Goal: Information Seeking & Learning: Find specific page/section

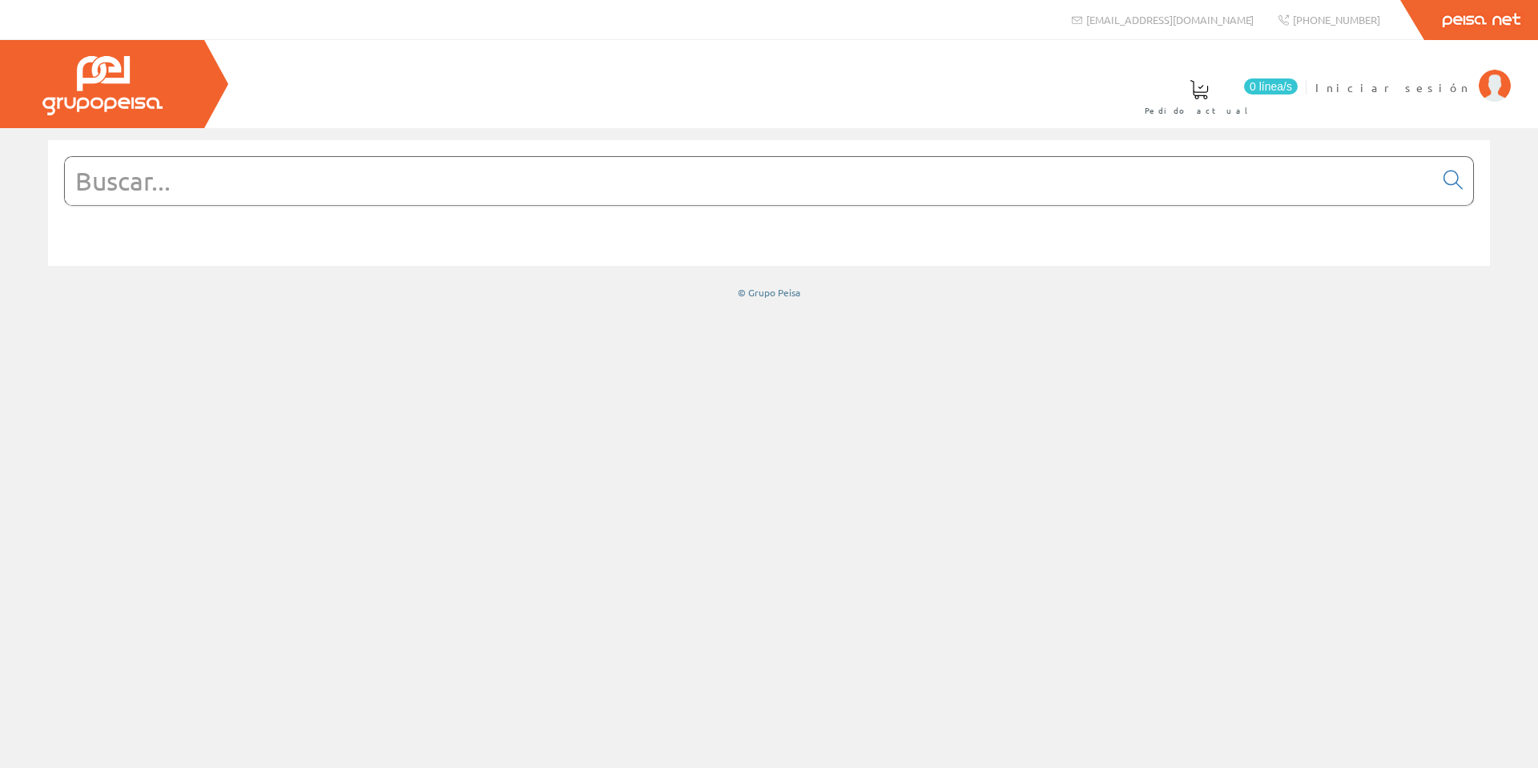
click at [695, 175] on input "text" at bounding box center [749, 181] width 1369 height 48
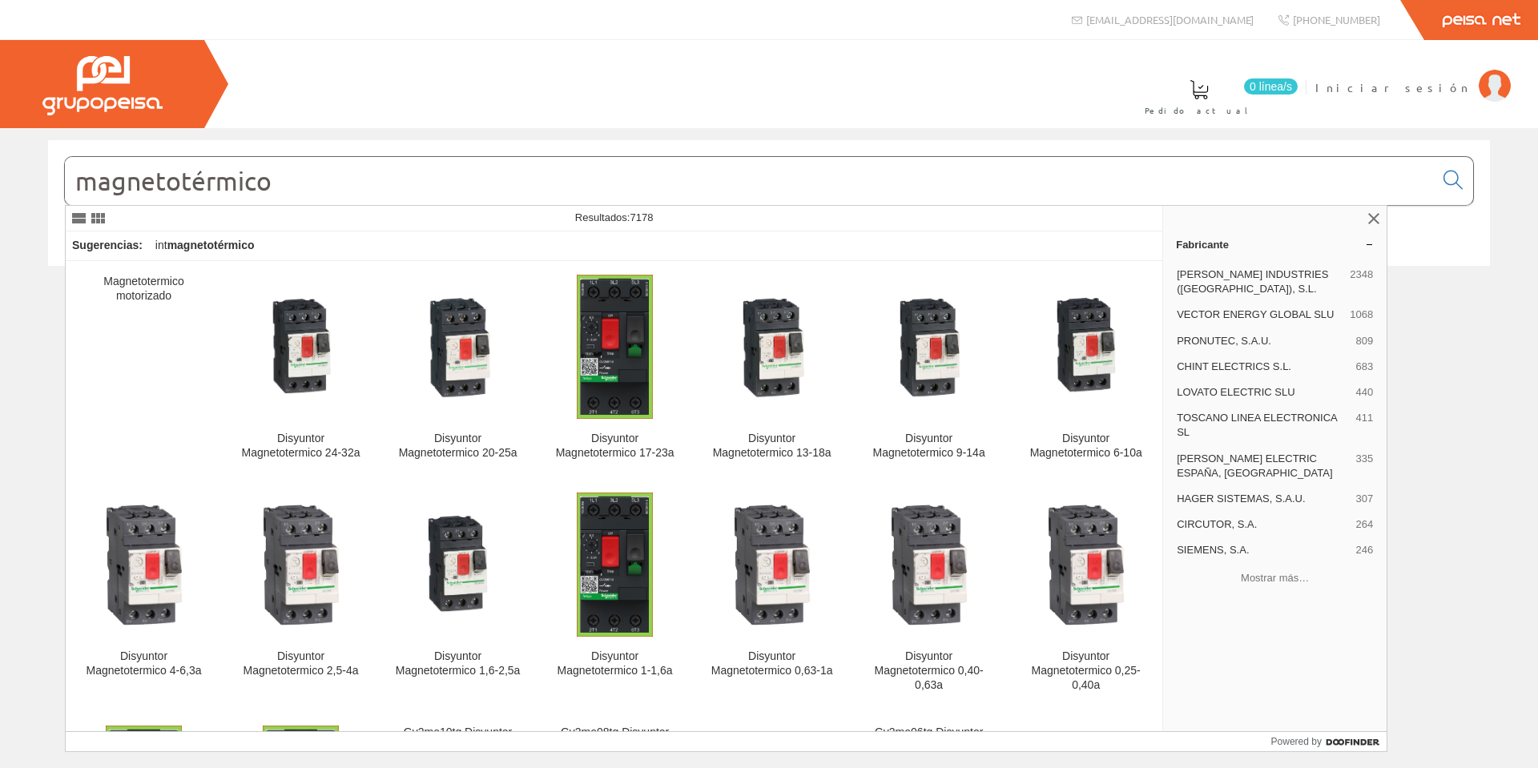
type input "magnetotérmico"
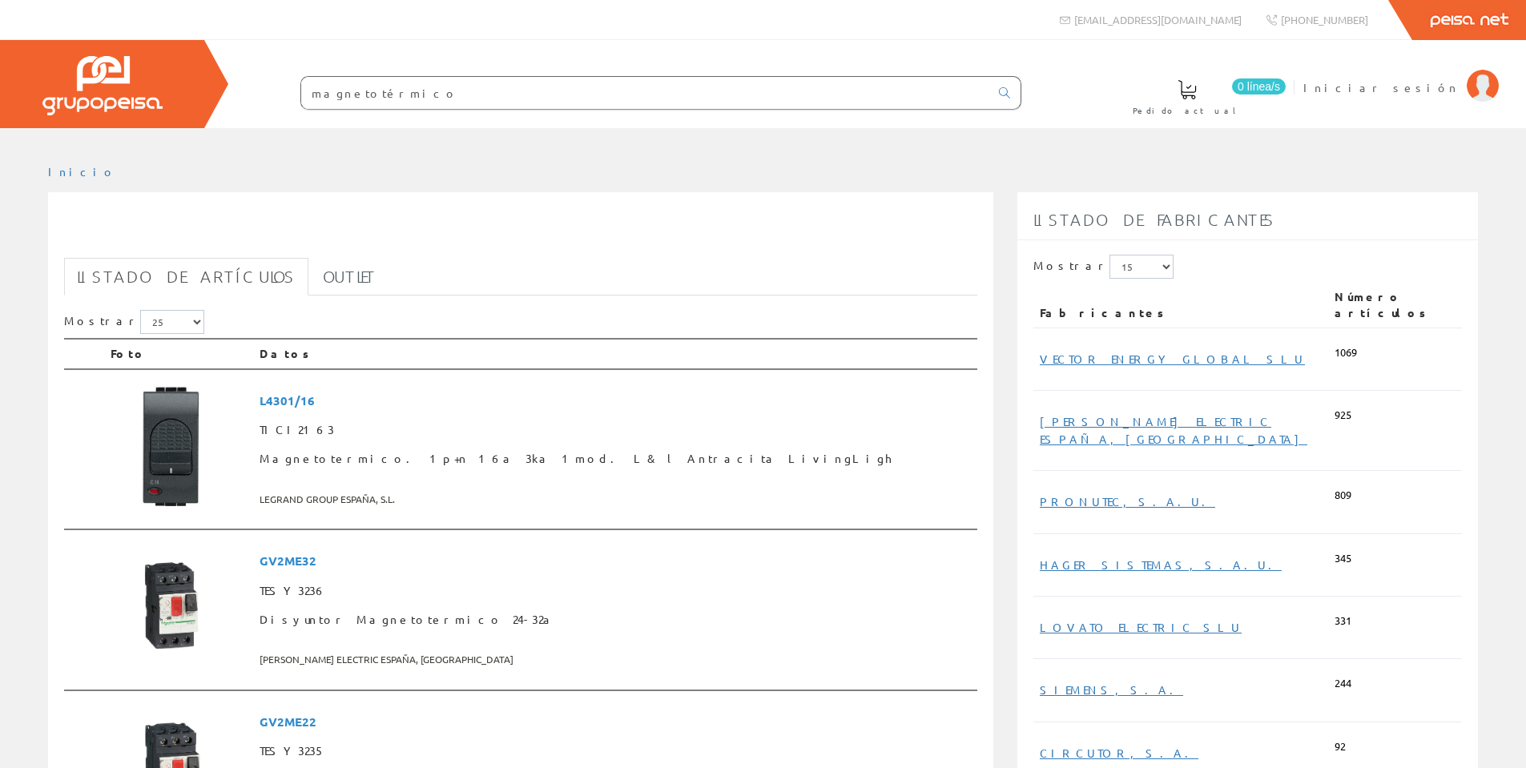
click at [407, 77] on input "magnetotérmico" at bounding box center [645, 93] width 688 height 32
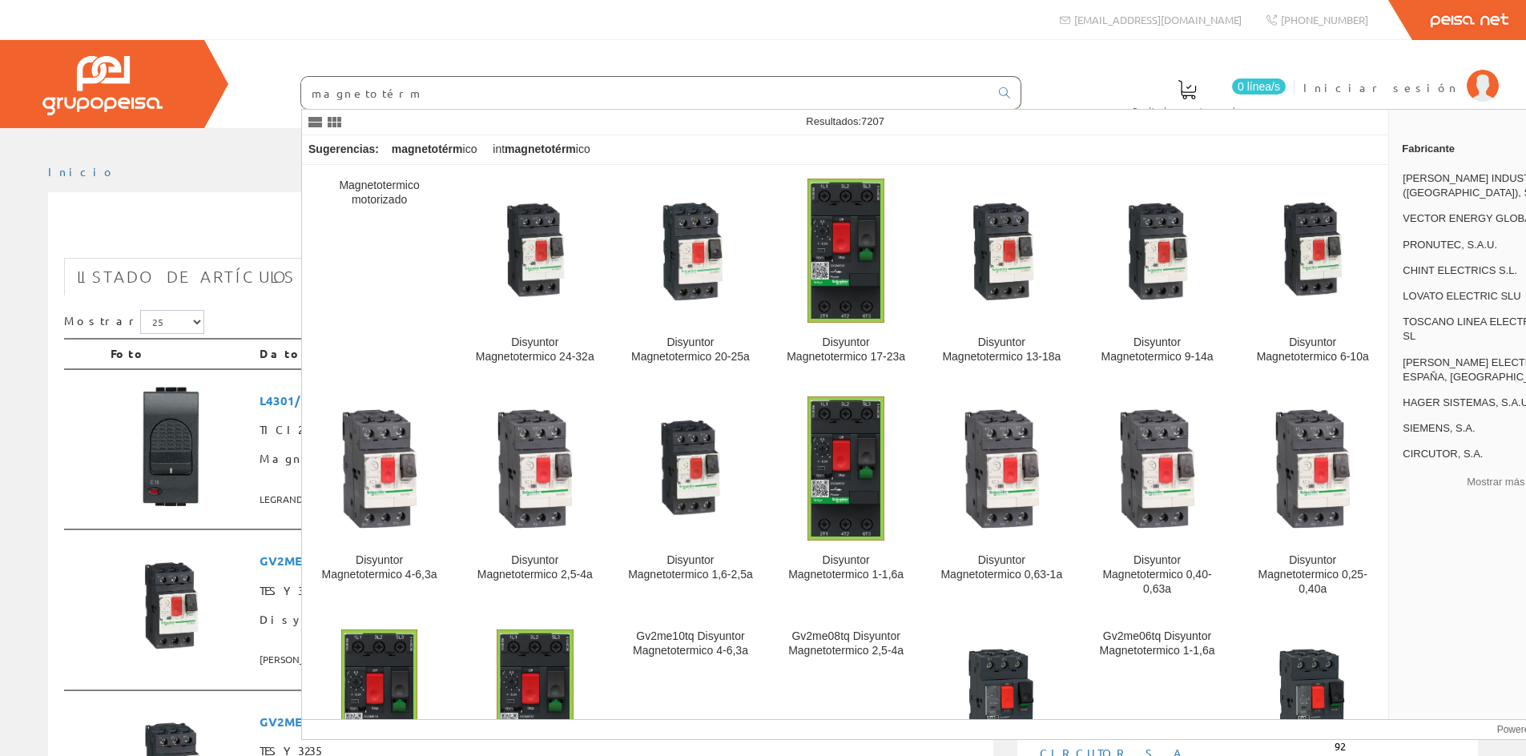
drag, startPoint x: 405, startPoint y: 90, endPoint x: 87, endPoint y: 84, distance: 318.9
click at [87, 84] on div "0 línea/s Pedido actual Iniciar sesión" at bounding box center [763, 84] width 1526 height 88
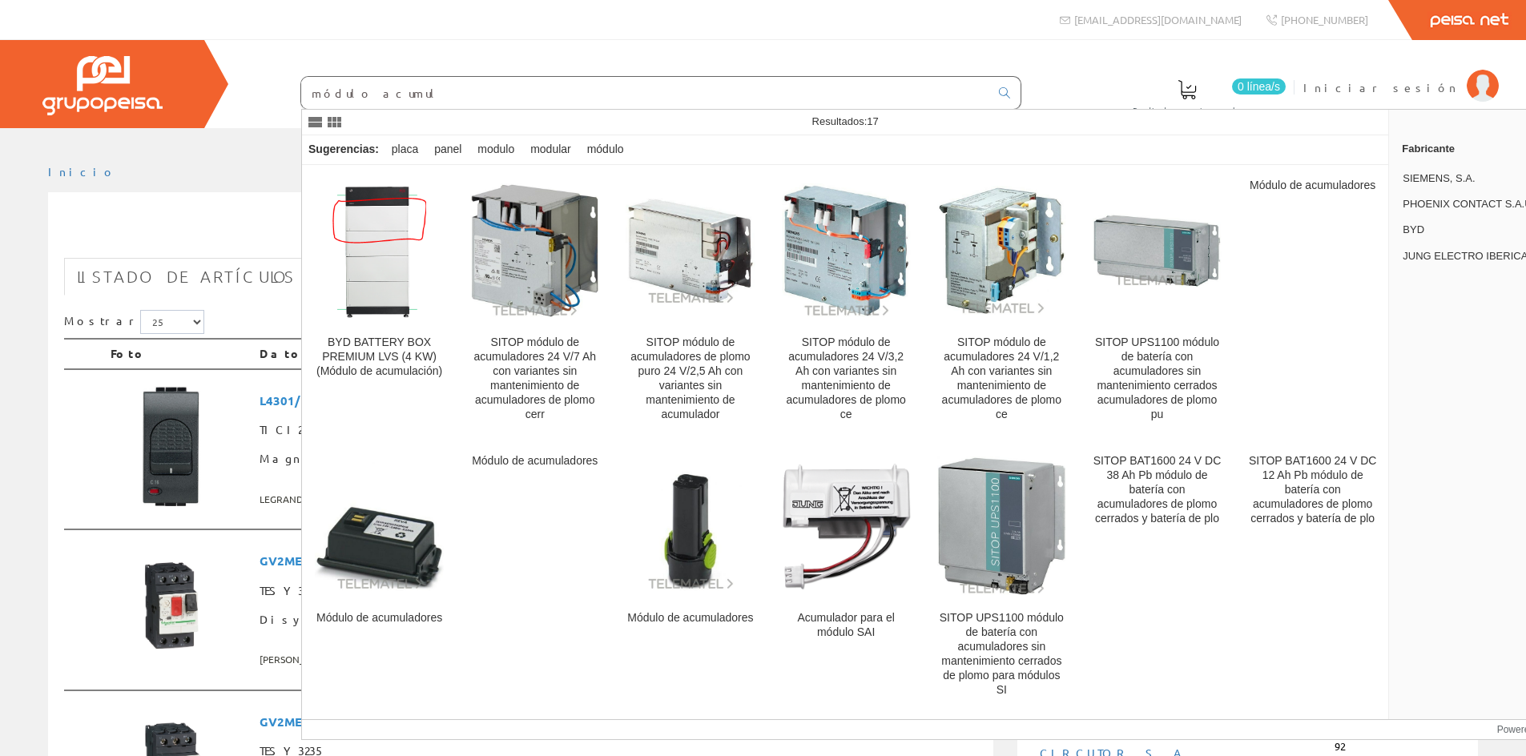
click at [329, 96] on input "módulo acumul" at bounding box center [645, 93] width 688 height 32
click at [335, 122] on link at bounding box center [333, 122] width 19 height 19
click at [308, 122] on link at bounding box center [314, 122] width 19 height 19
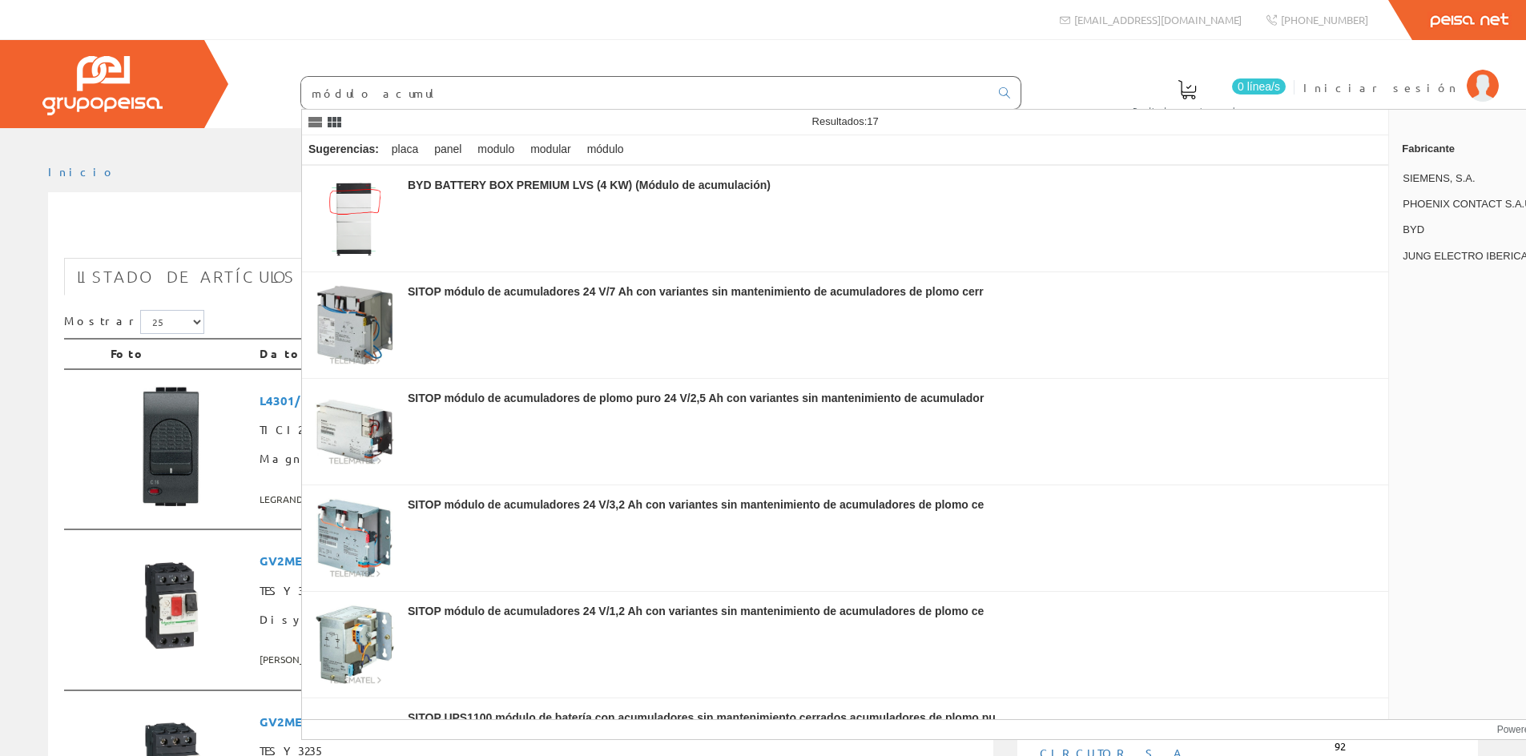
click at [336, 122] on link at bounding box center [333, 122] width 19 height 19
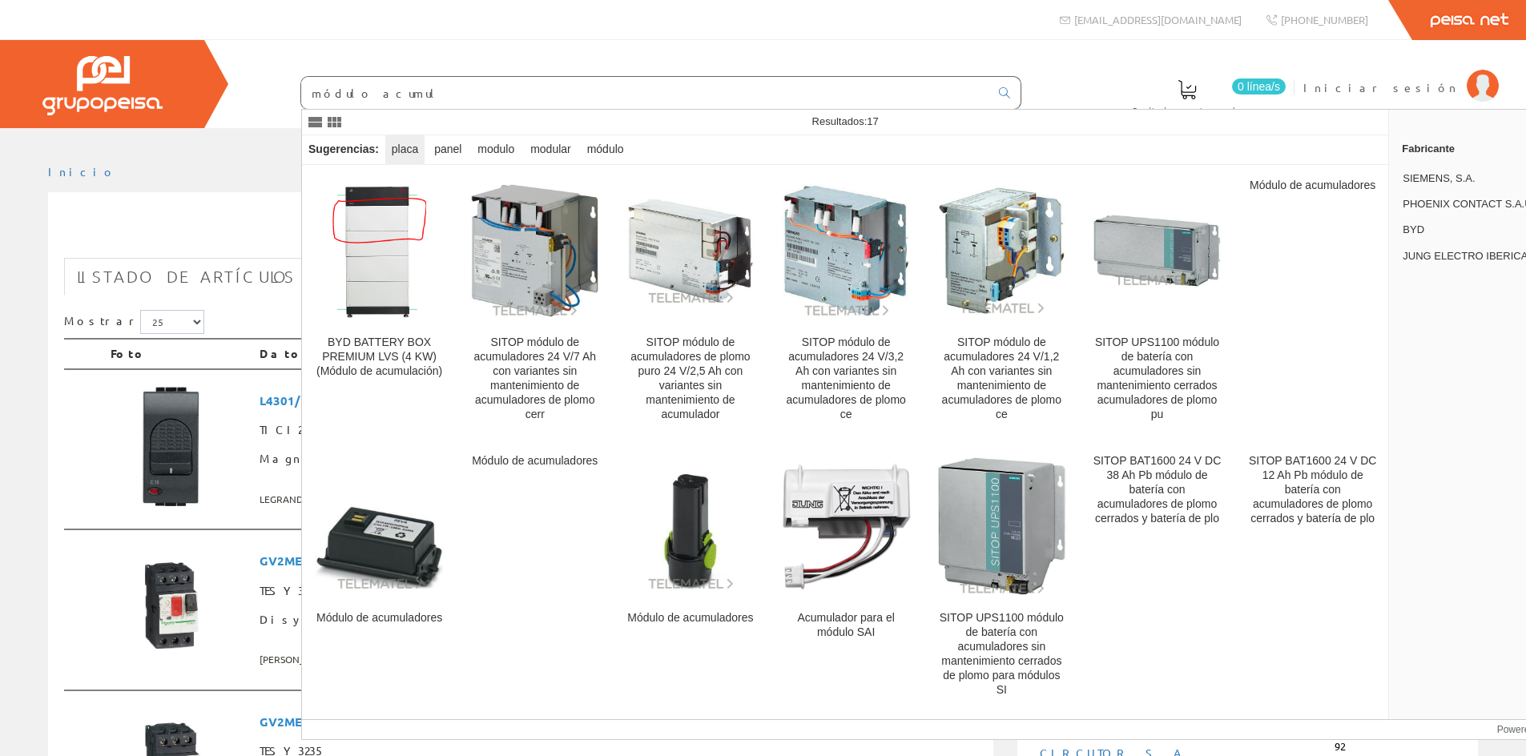
click at [399, 150] on div "placa" at bounding box center [404, 149] width 39 height 29
type input "placa"
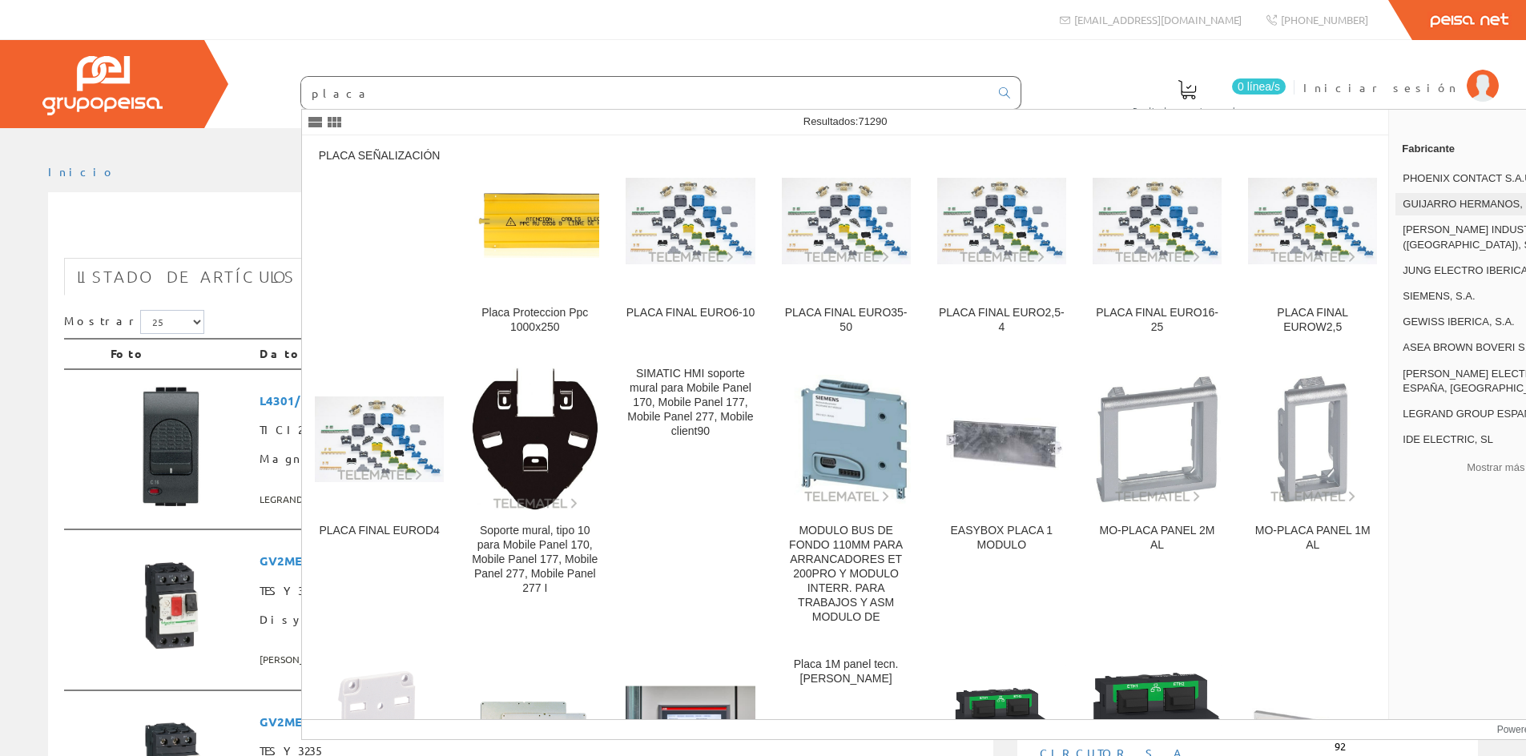
click at [1439, 207] on span "GUIJARRO HERMANOS, S.L." at bounding box center [1486, 204] width 167 height 14
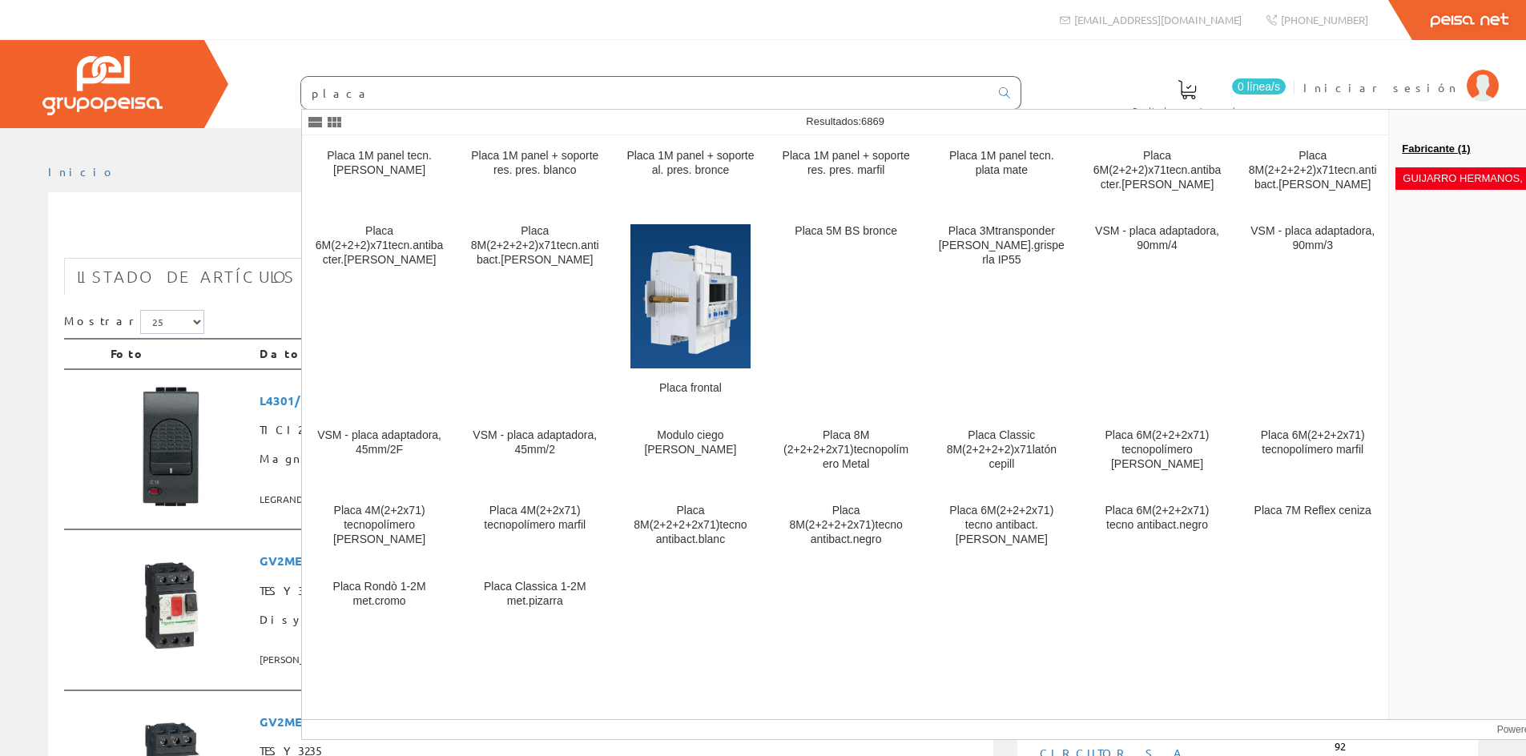
click at [1435, 145] on link "Fabricante (1)" at bounding box center [1500, 148] width 223 height 26
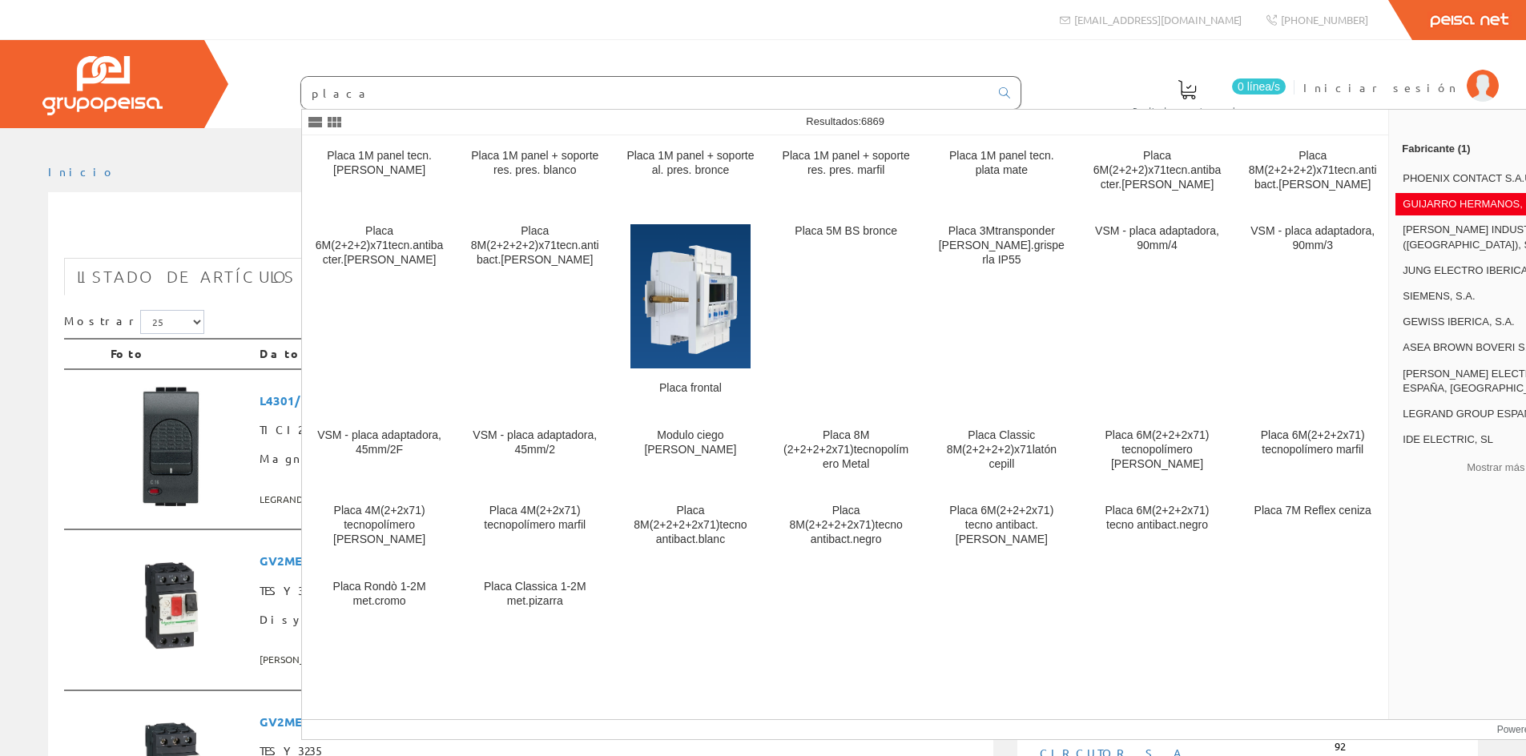
click at [130, 164] on ul "Inicio" at bounding box center [763, 178] width 1430 height 28
click at [702, 289] on img at bounding box center [690, 296] width 120 height 144
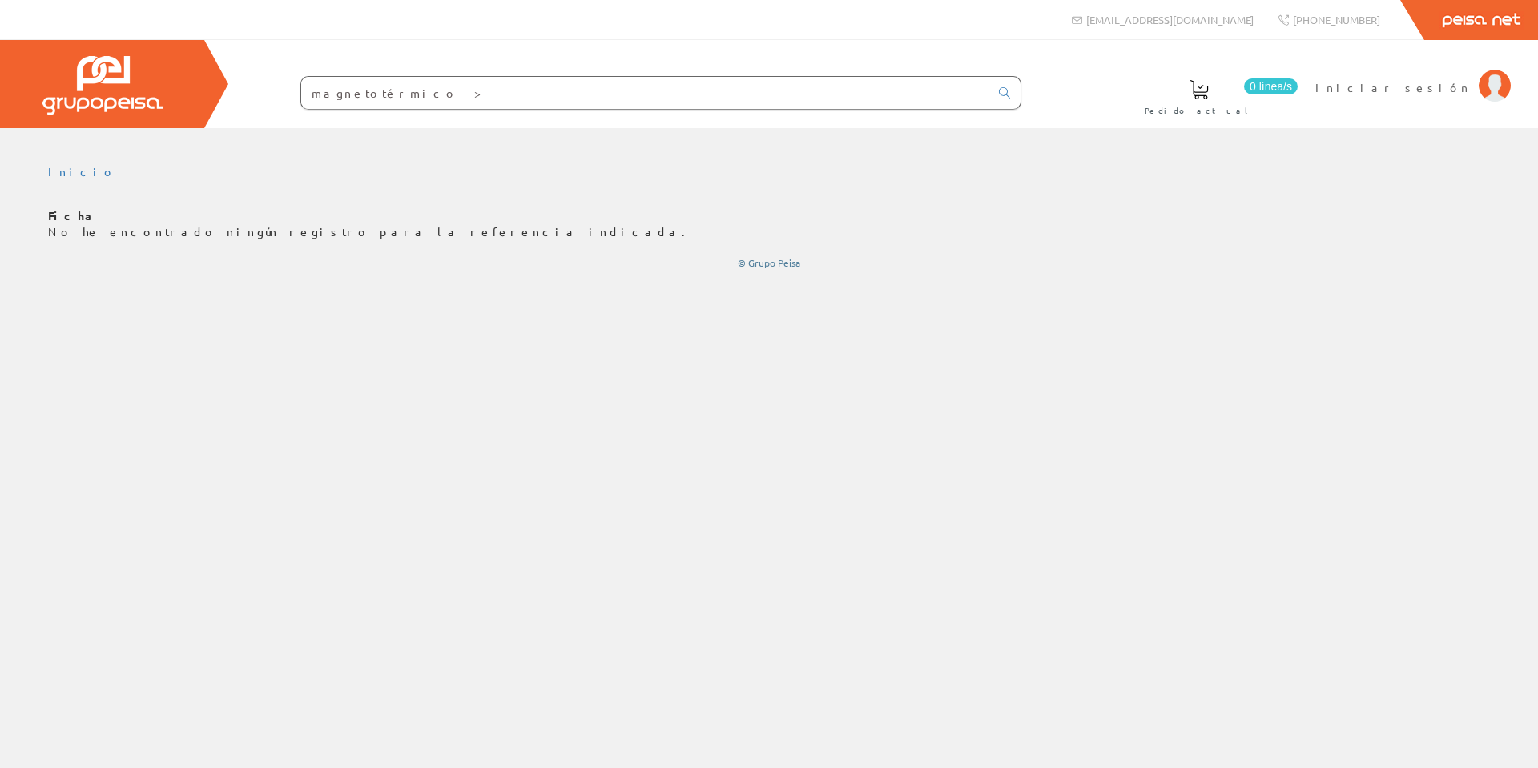
click at [424, 94] on input "magnetotérmico-->" at bounding box center [645, 93] width 688 height 32
drag, startPoint x: 424, startPoint y: 94, endPoint x: 155, endPoint y: 79, distance: 269.6
click at [155, 79] on div "0 línea/s Pedido actual Iniciar sesión" at bounding box center [769, 84] width 1538 height 88
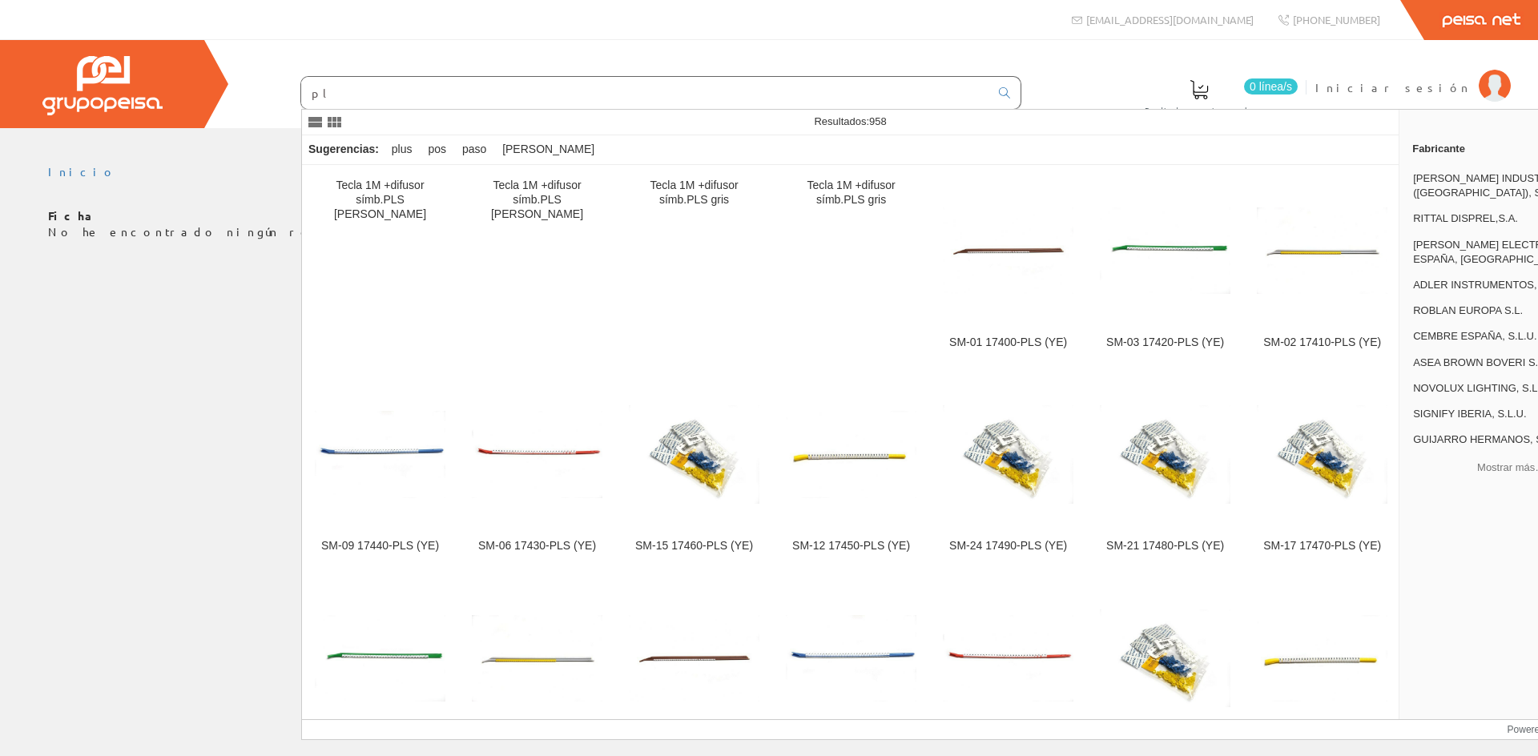
type input "pla"
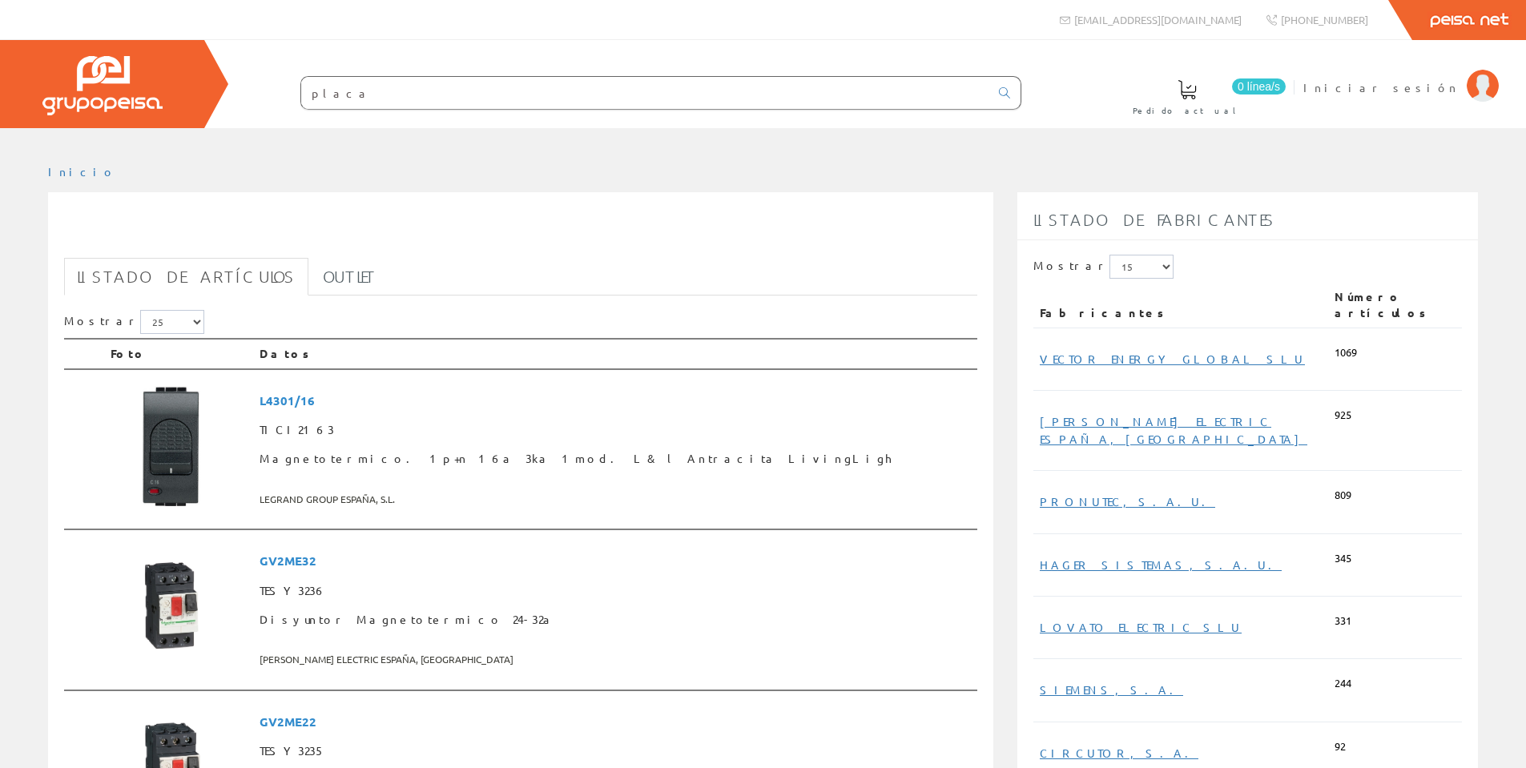
click at [356, 93] on input "placa" at bounding box center [645, 93] width 688 height 32
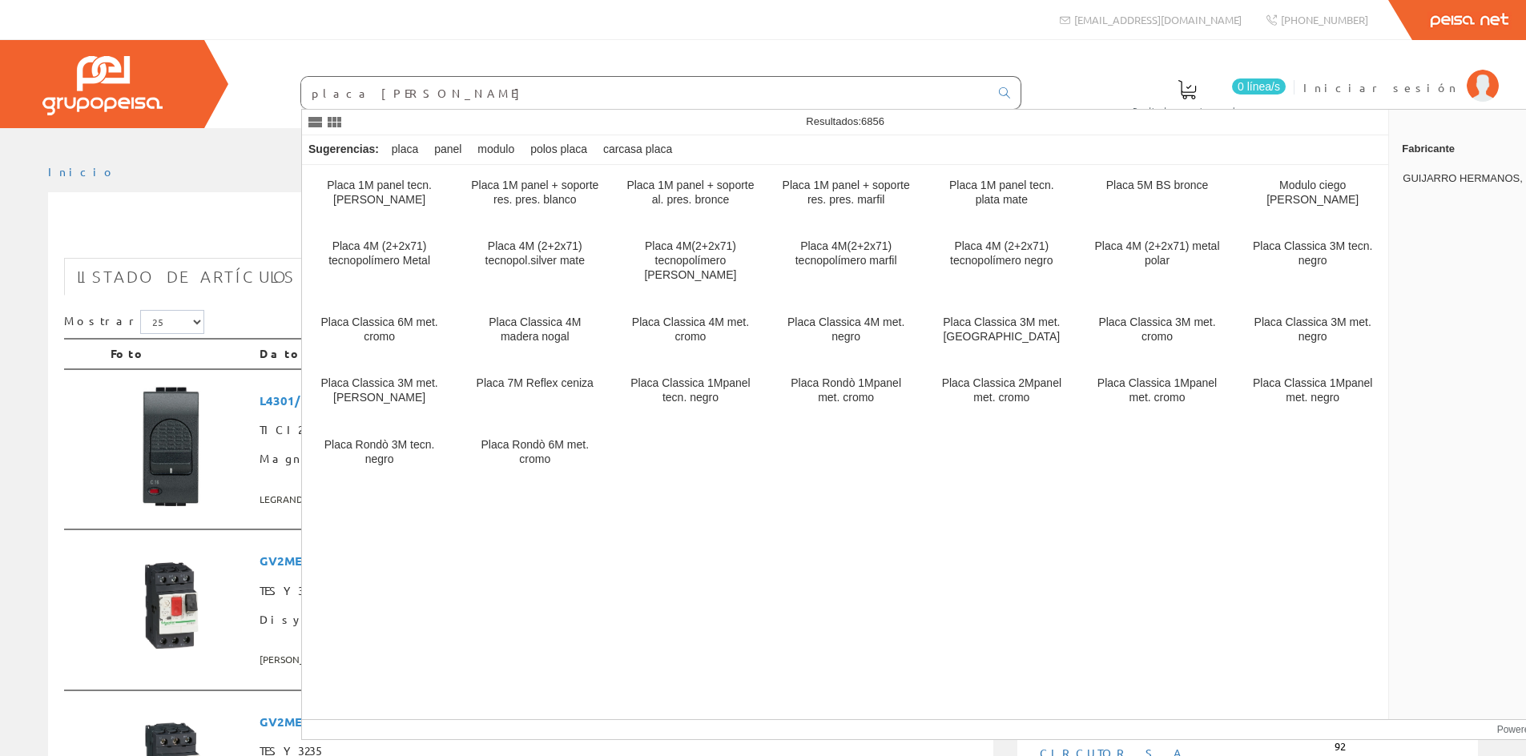
type input "placa [PERSON_NAME]"
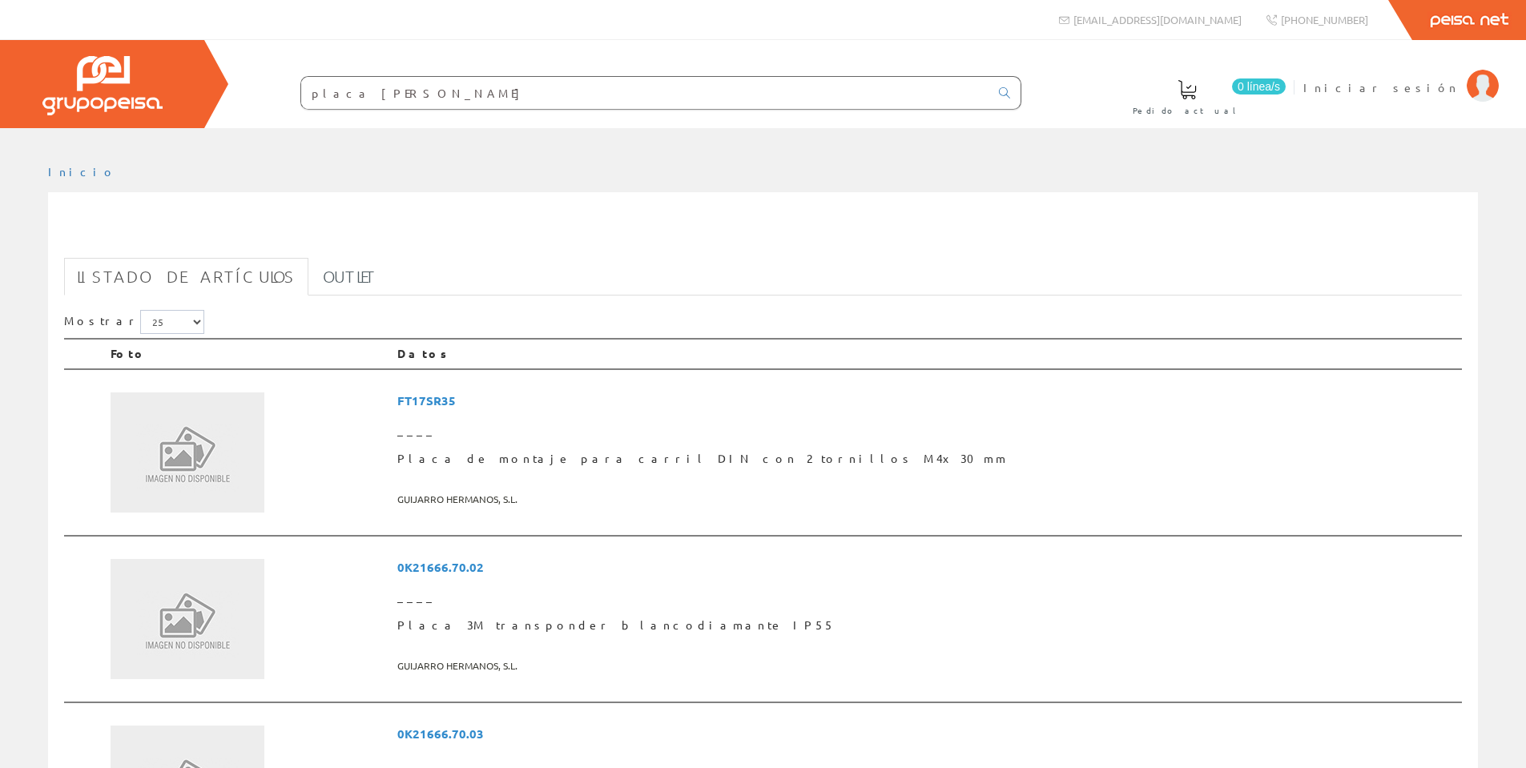
click at [388, 92] on input "placa [PERSON_NAME]" at bounding box center [645, 93] width 688 height 32
click at [388, 92] on input "placa guijarro" at bounding box center [645, 93] width 688 height 32
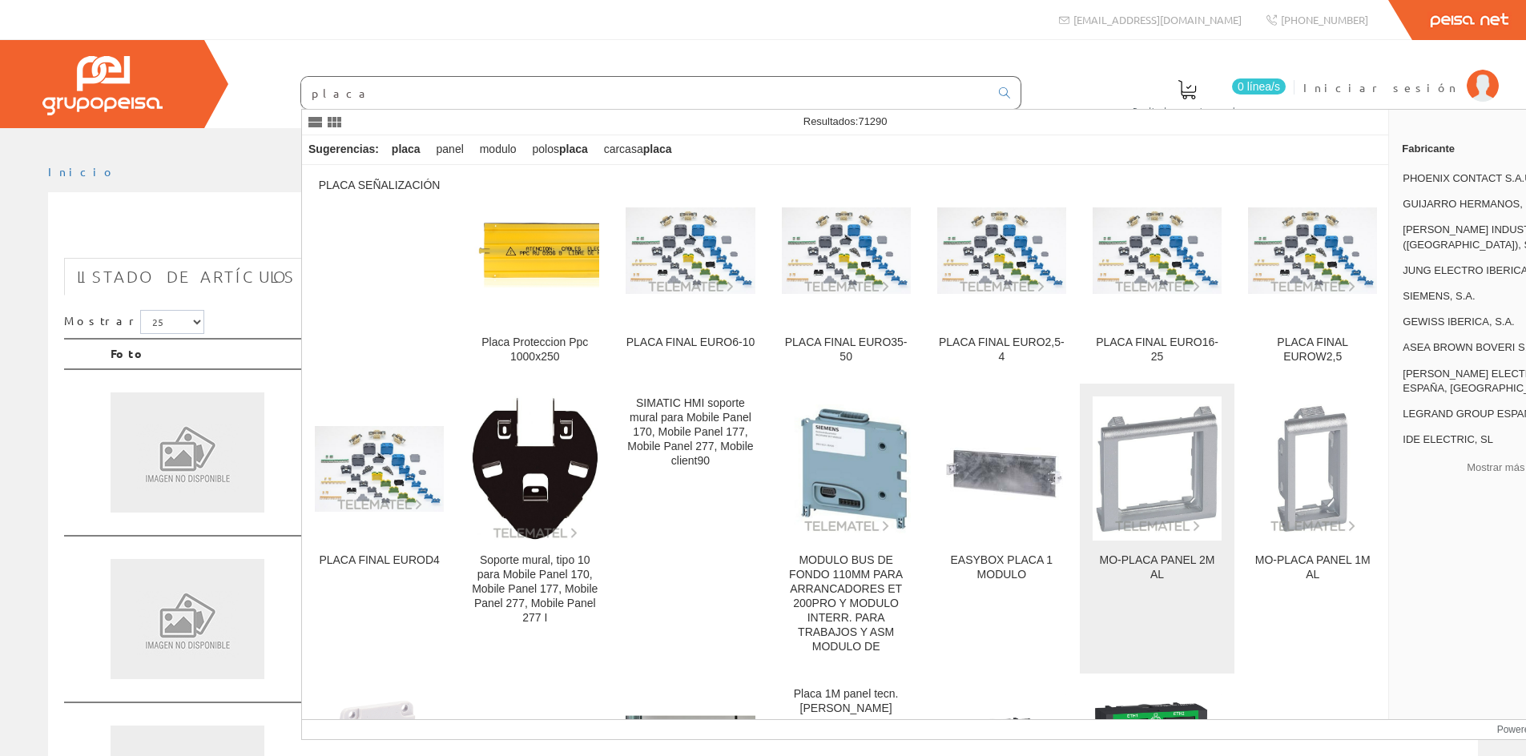
type input "placa"
click at [1117, 483] on img at bounding box center [1157, 469] width 129 height 129
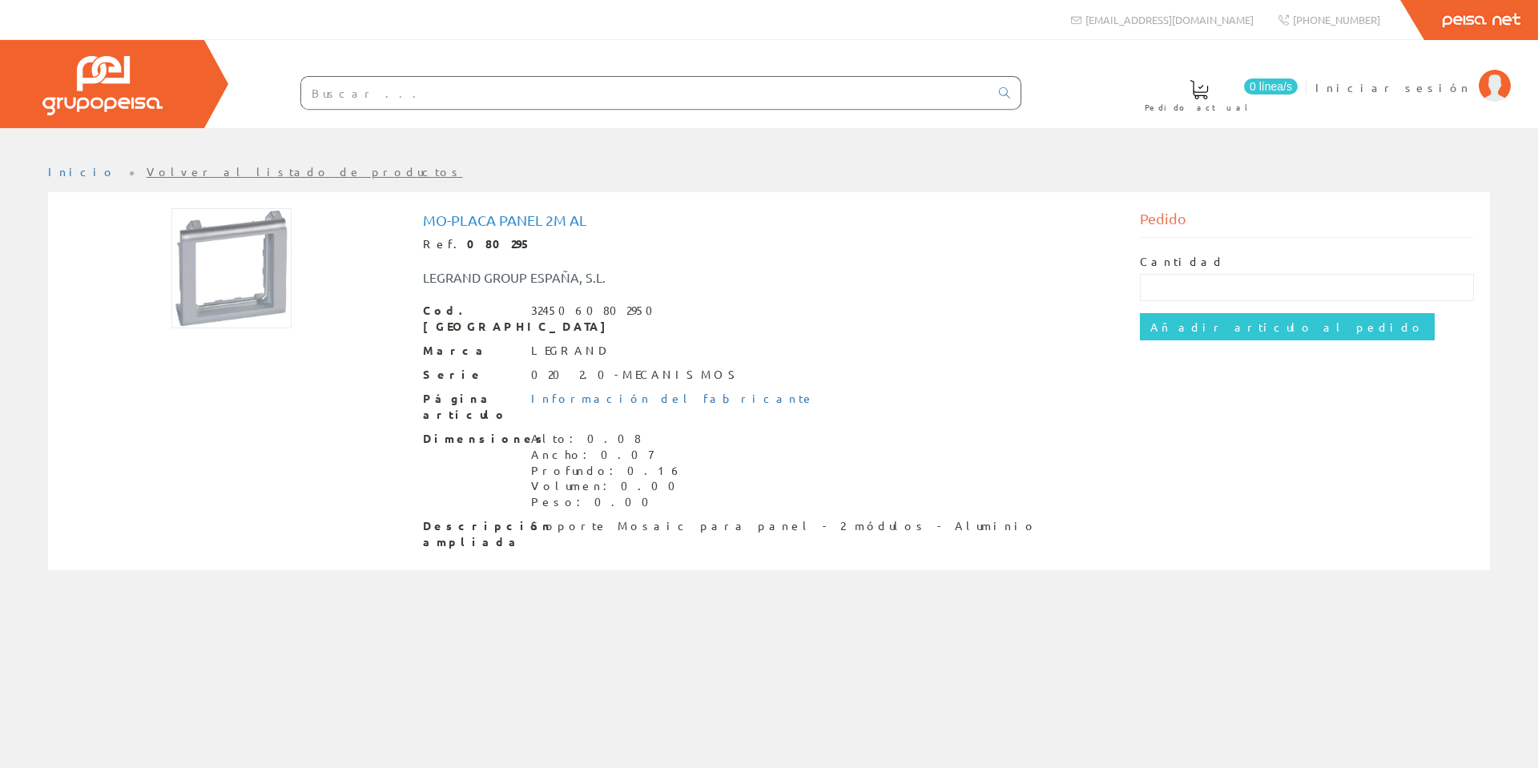
click at [415, 95] on input "text" at bounding box center [645, 93] width 688 height 32
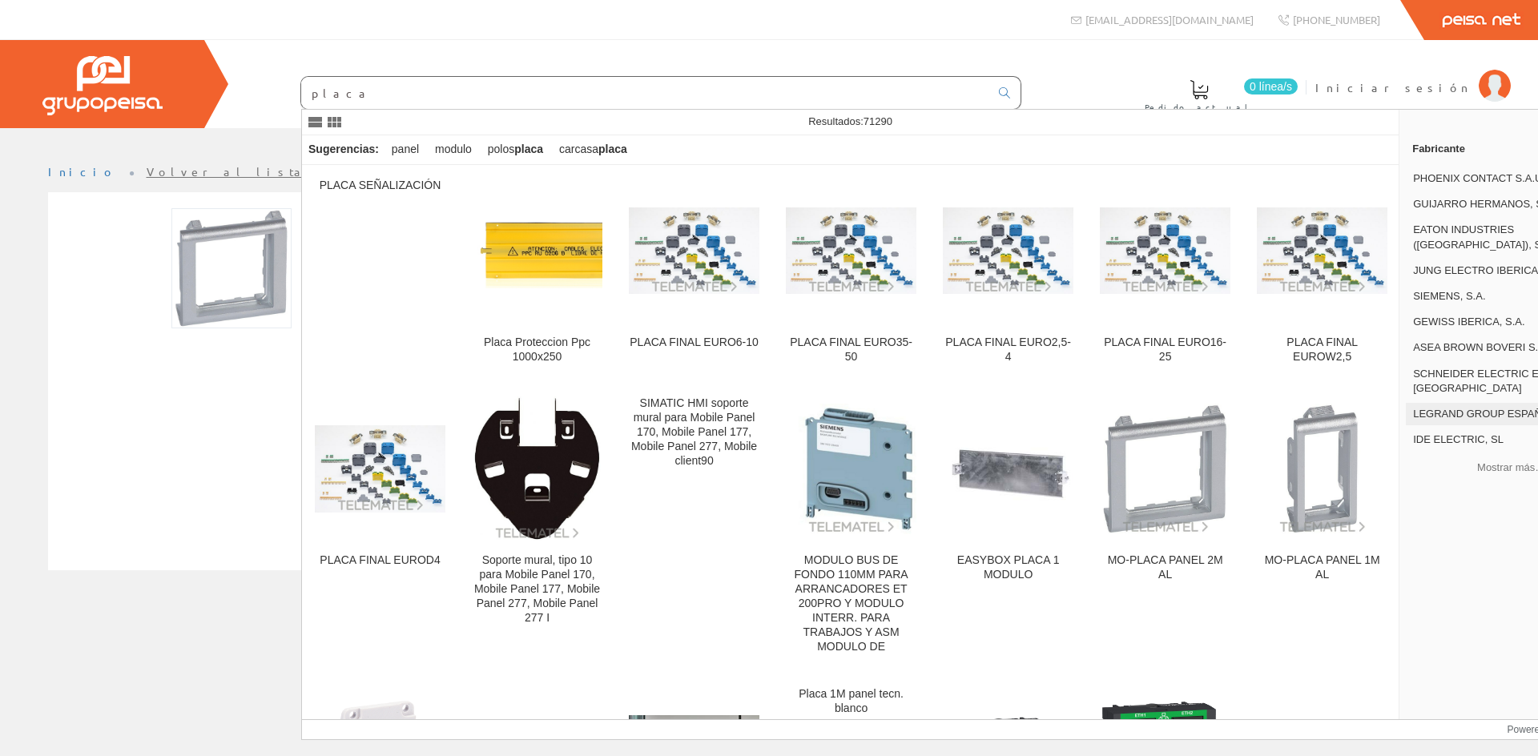
type input "placa"
click at [1450, 403] on div "LEGRAND GROUP ESPAÑA, S.L. 1068" at bounding box center [1511, 414] width 211 height 22
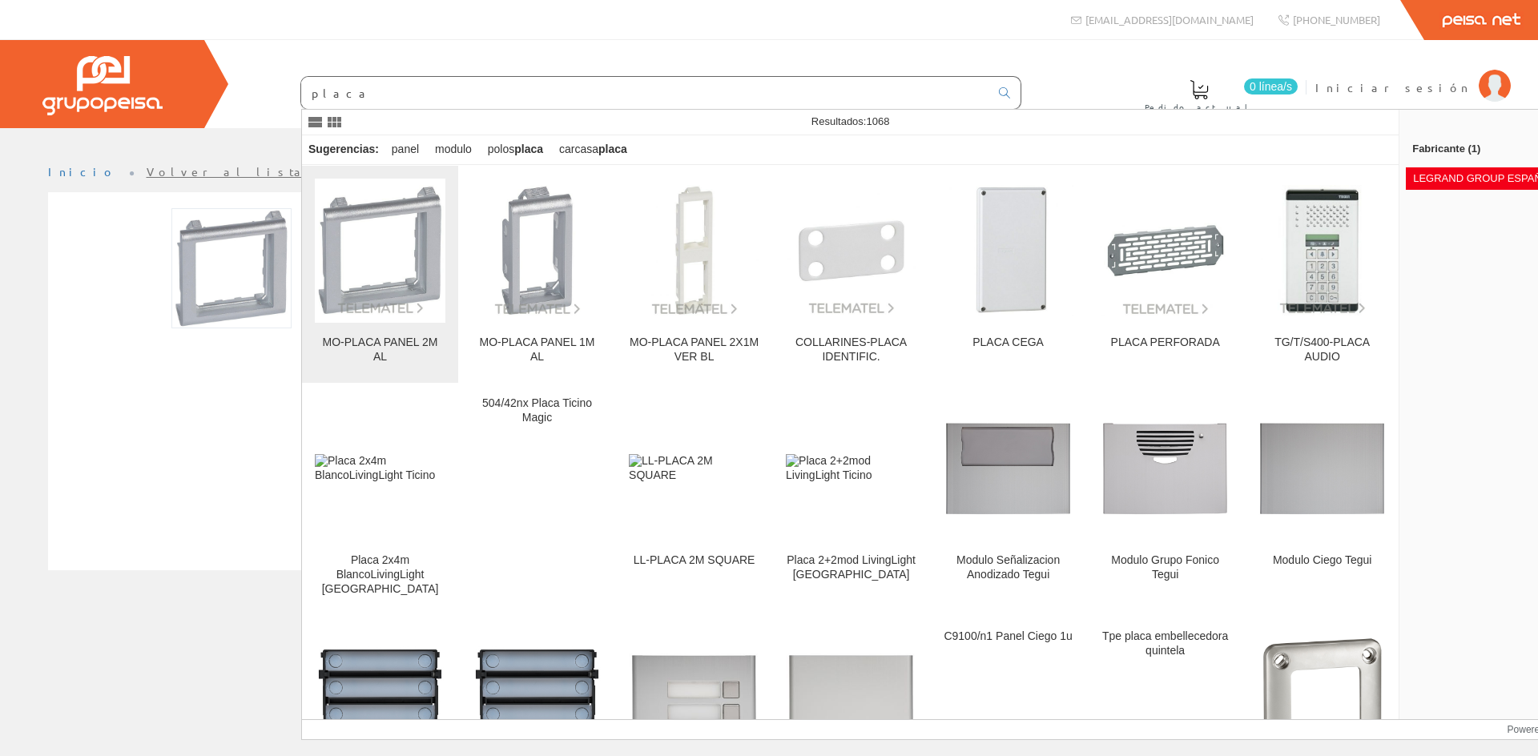
click at [407, 272] on img at bounding box center [380, 250] width 131 height 131
